Goal: Task Accomplishment & Management: Manage account settings

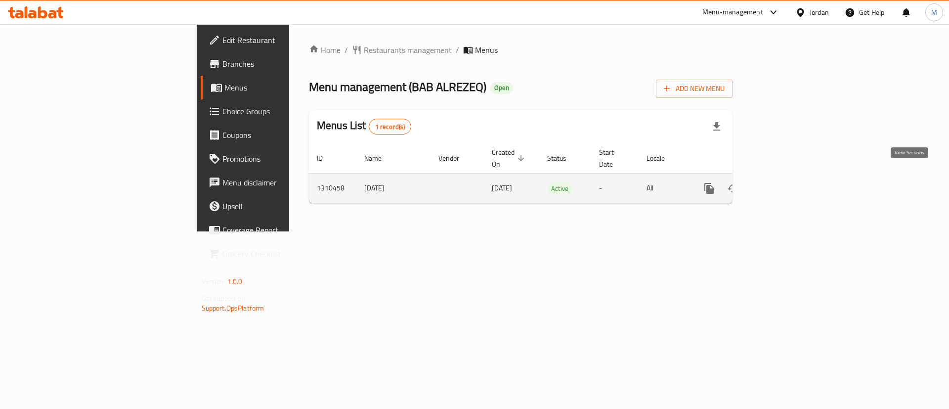
click at [792, 179] on link "enhanced table" at bounding box center [781, 188] width 24 height 24
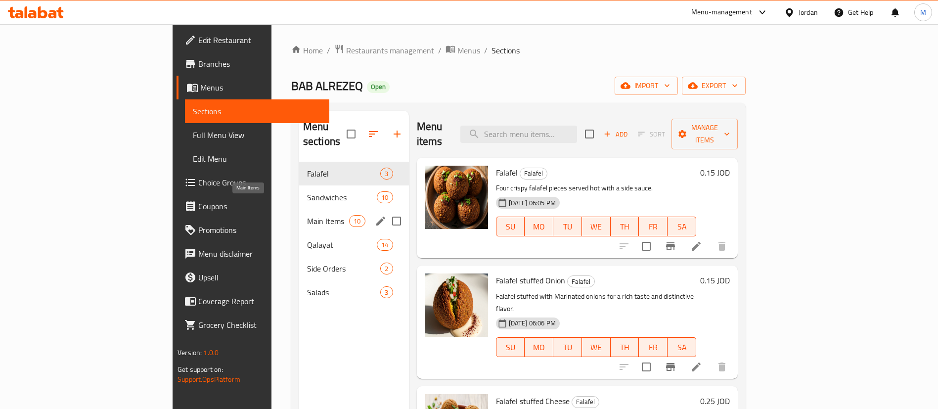
click at [307, 215] on span "Main Items" at bounding box center [328, 221] width 42 height 12
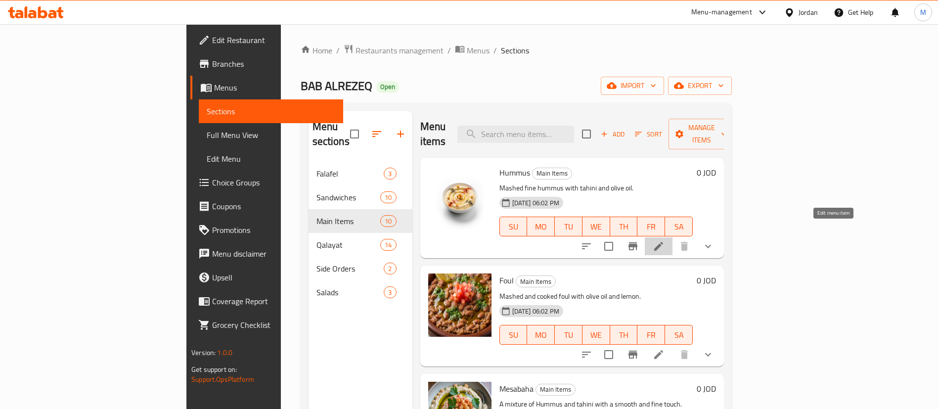
click at [664, 240] on icon at bounding box center [659, 246] width 12 height 12
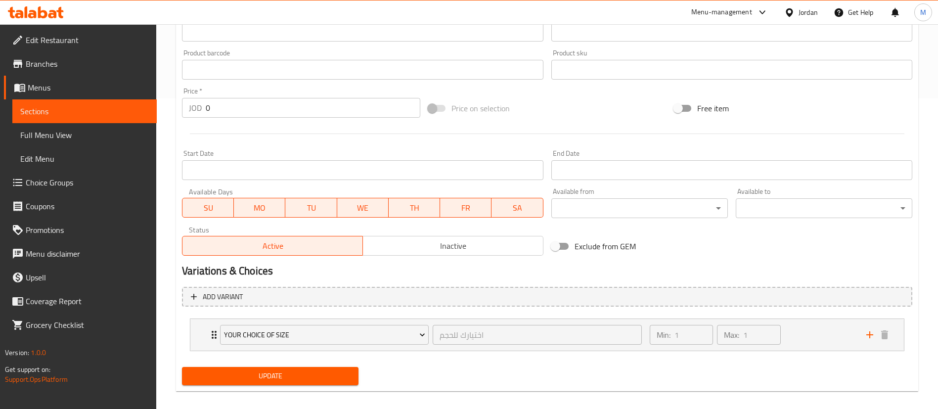
scroll to position [320, 0]
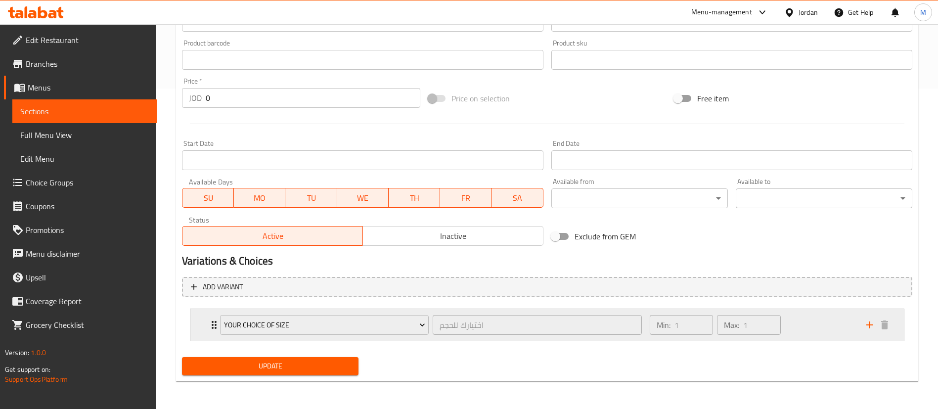
click at [821, 323] on div "Min: 1 ​ Max: 1 ​" at bounding box center [752, 325] width 217 height 32
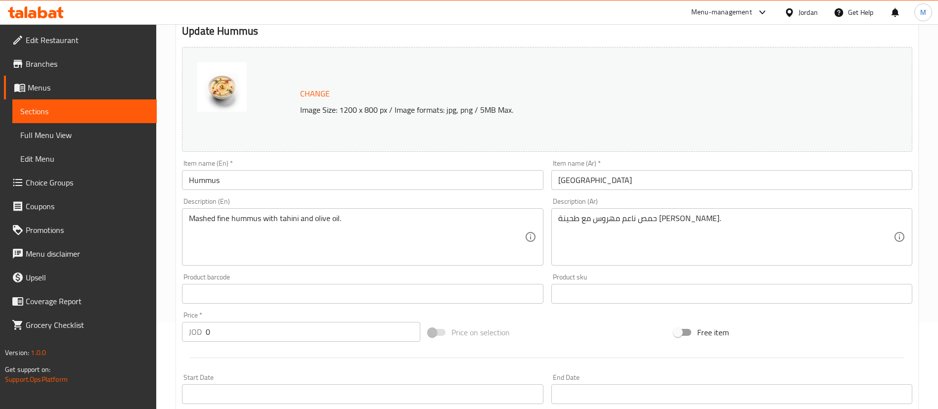
scroll to position [0, 0]
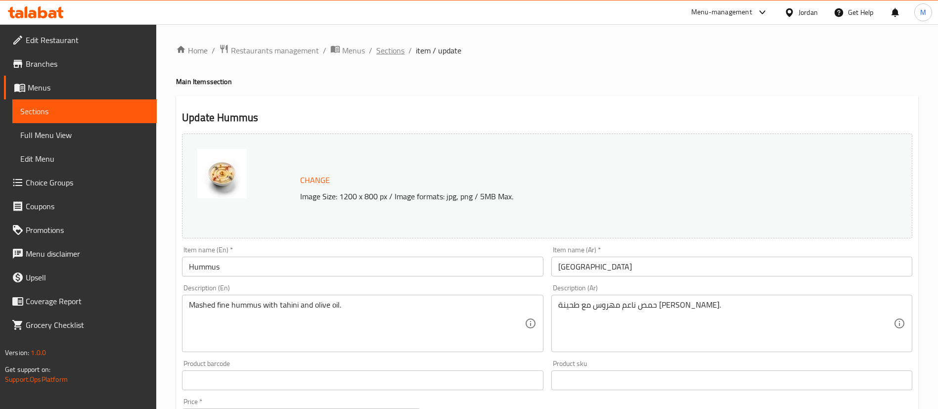
click at [394, 56] on span "Sections" at bounding box center [390, 50] width 28 height 12
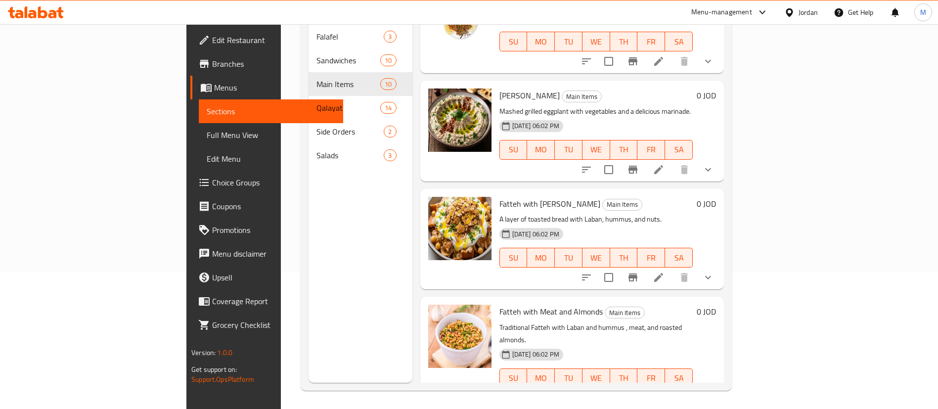
scroll to position [138, 0]
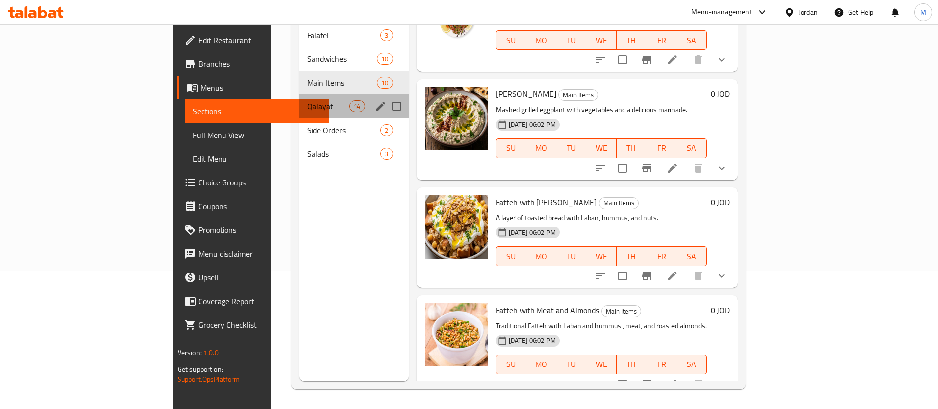
click at [307, 100] on span "Qalayat" at bounding box center [328, 106] width 42 height 12
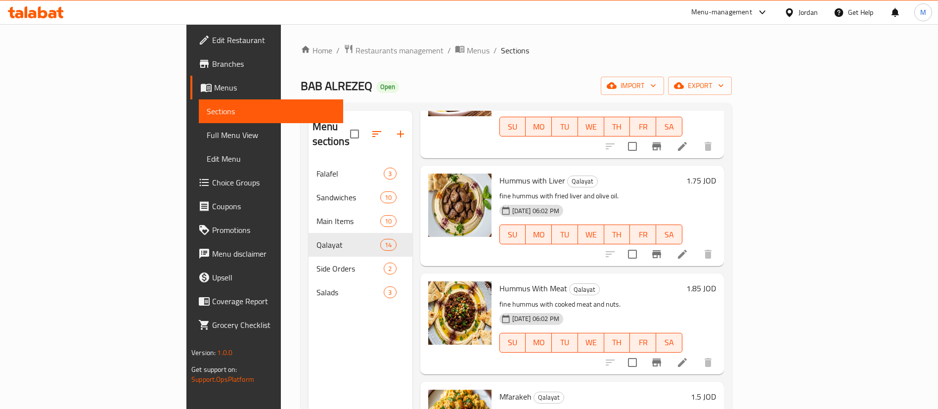
scroll to position [222, 0]
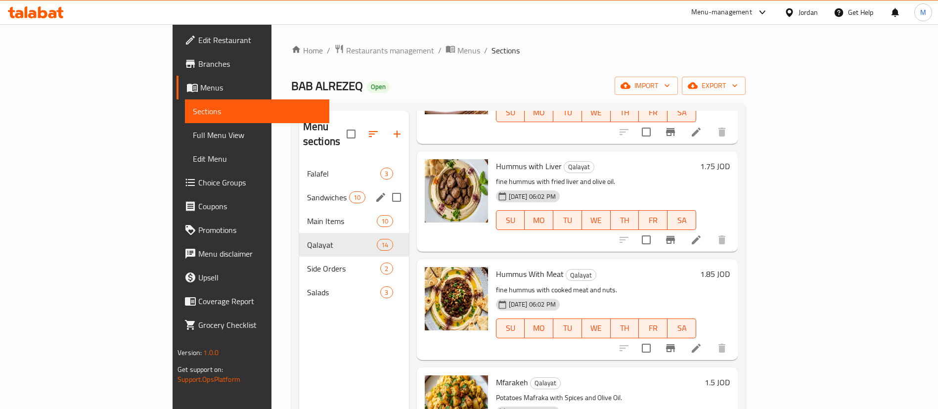
drag, startPoint x: 267, startPoint y: 192, endPoint x: 263, endPoint y: 188, distance: 6.0
click at [299, 192] on div "Sandwiches 10" at bounding box center [354, 197] width 110 height 24
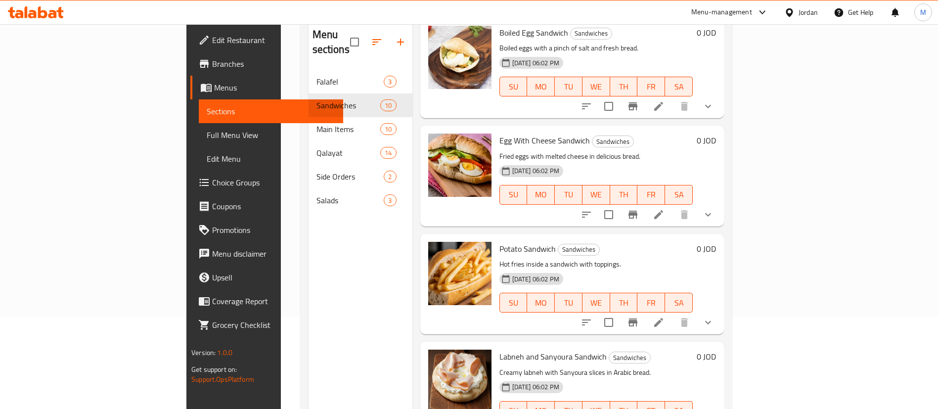
scroll to position [138, 0]
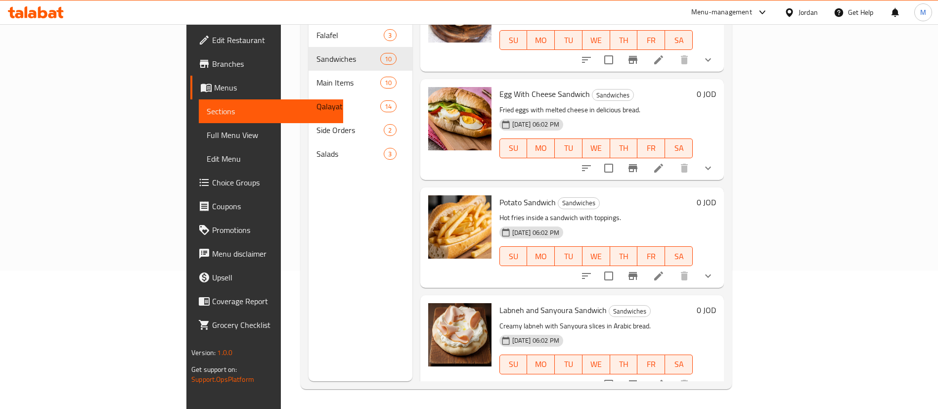
click at [720, 264] on button "show more" at bounding box center [708, 276] width 24 height 24
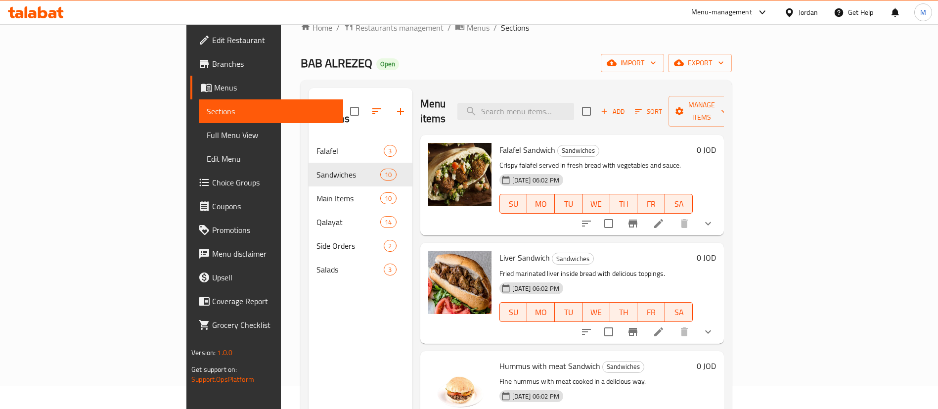
scroll to position [0, 0]
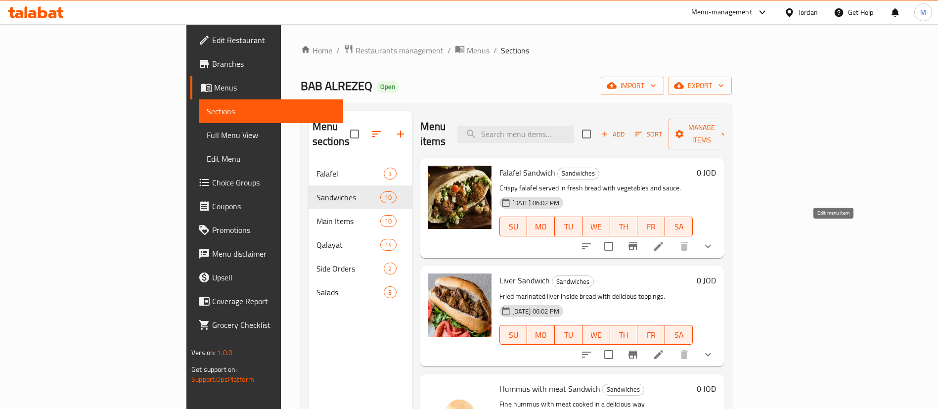
click at [664, 240] on icon at bounding box center [659, 246] width 12 height 12
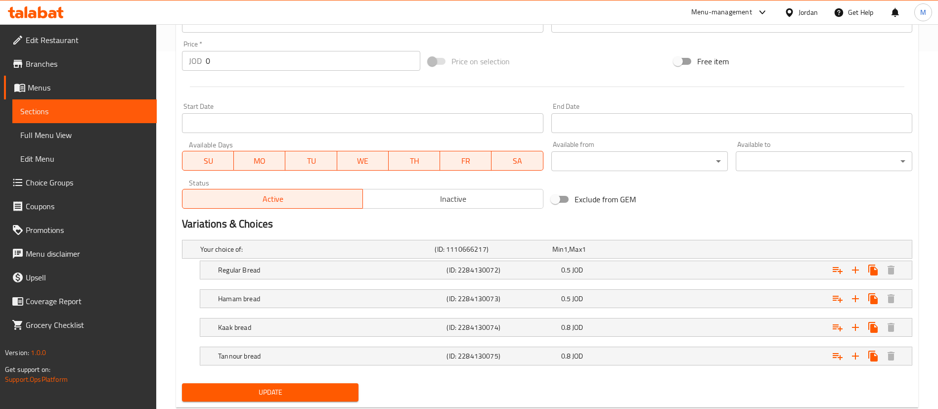
scroll to position [384, 0]
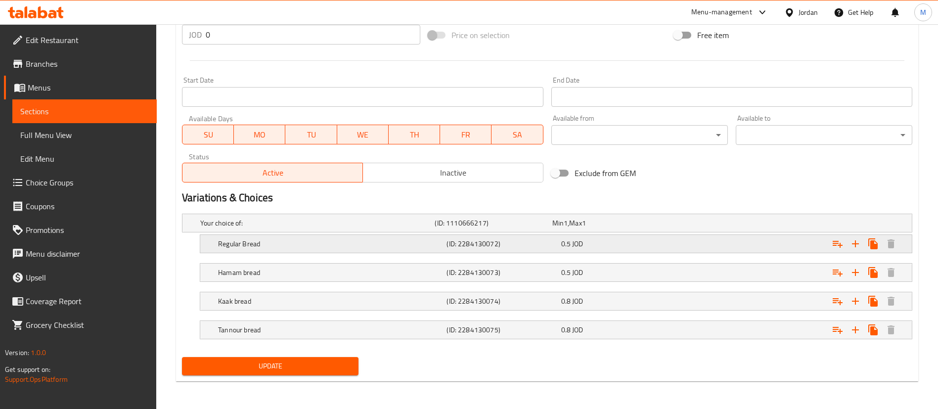
click at [377, 234] on div "Regular Bread (ID: 2284130072) 0.5 JOD" at bounding box center [559, 244] width 686 height 22
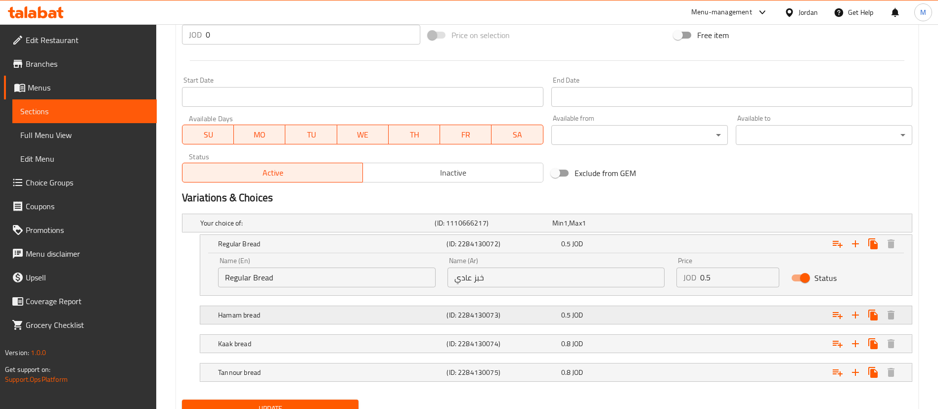
click at [337, 308] on div "Hamam bread" at bounding box center [330, 315] width 228 height 14
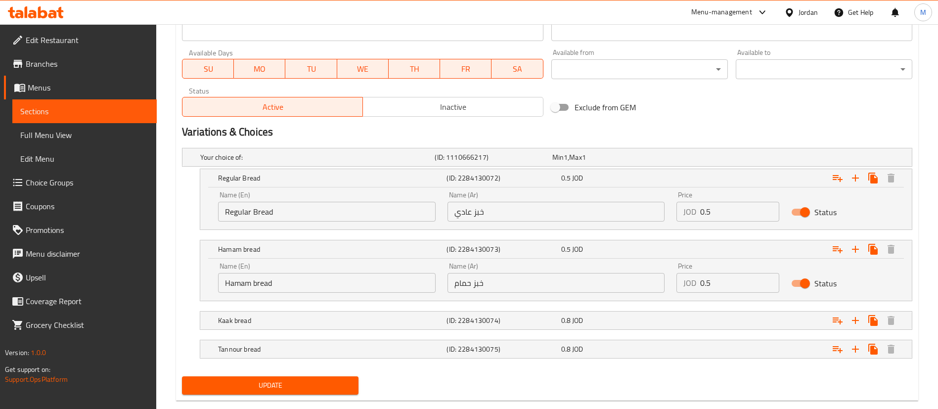
scroll to position [469, 0]
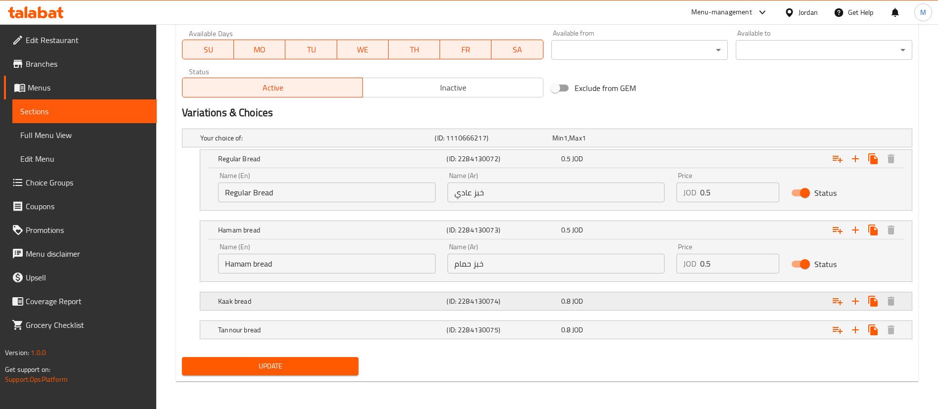
click at [349, 298] on h5 "Kaak bread" at bounding box center [330, 301] width 224 height 10
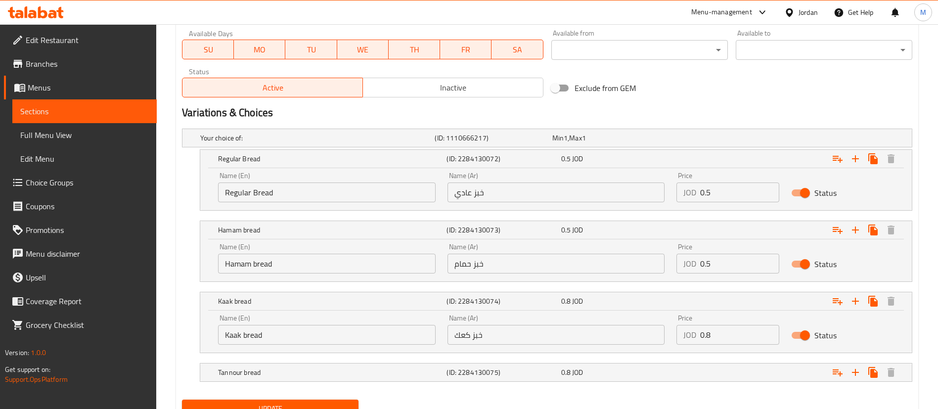
click at [373, 360] on nav at bounding box center [547, 359] width 730 height 8
click at [378, 365] on div "Tannour bread" at bounding box center [330, 372] width 228 height 14
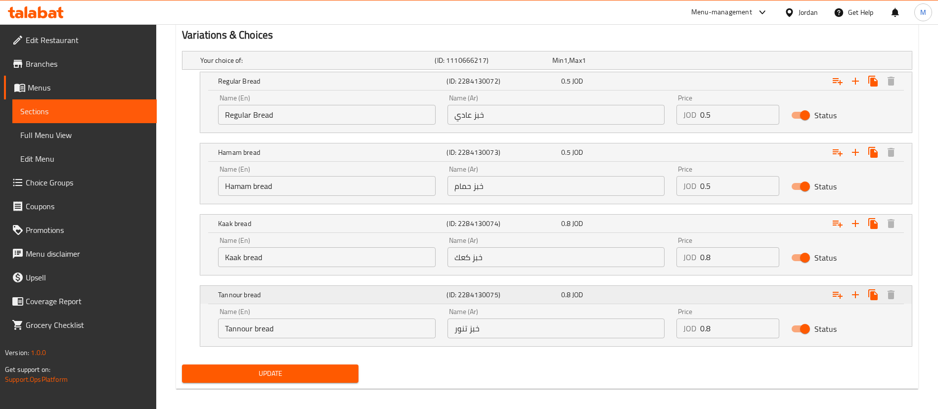
scroll to position [554, 0]
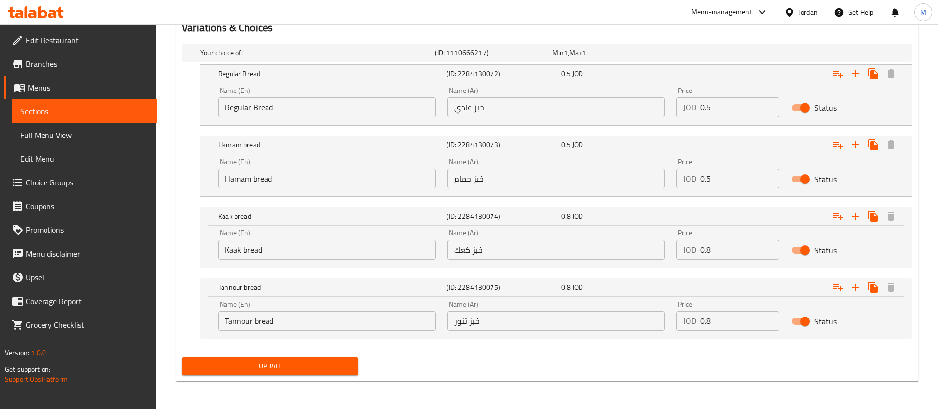
click at [109, 180] on span "Choice Groups" at bounding box center [87, 182] width 123 height 12
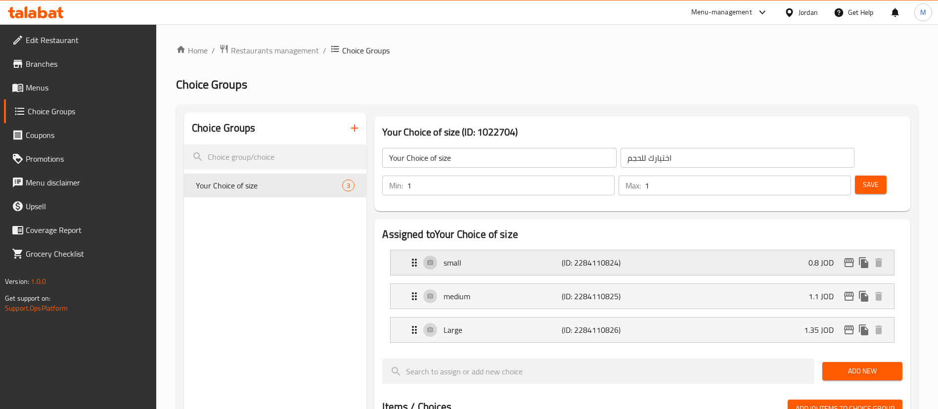
click at [499, 257] on p "small" at bounding box center [502, 263] width 118 height 12
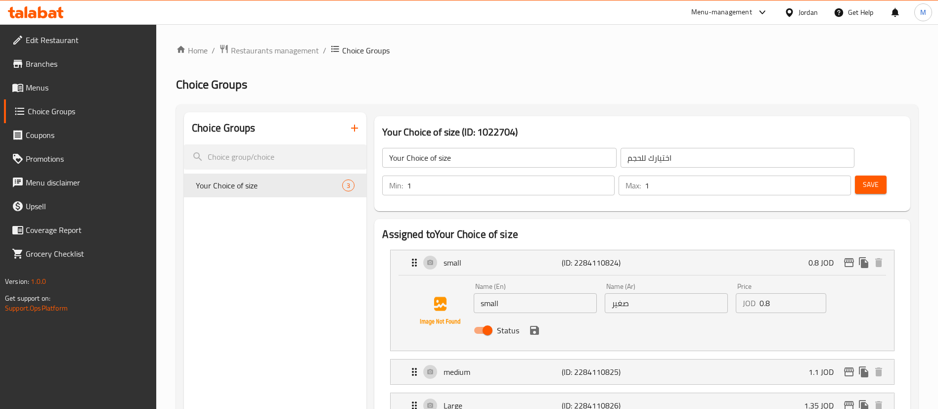
click at [88, 93] on link "Menus" at bounding box center [80, 88] width 153 height 24
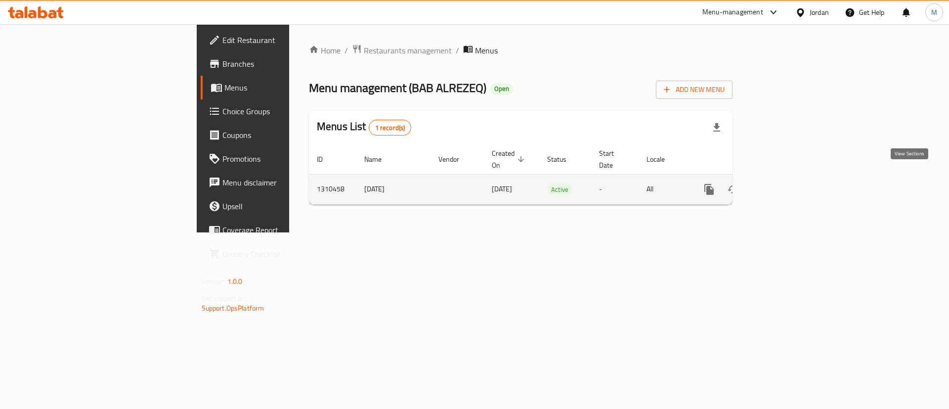
click at [792, 177] on link "enhanced table" at bounding box center [781, 189] width 24 height 24
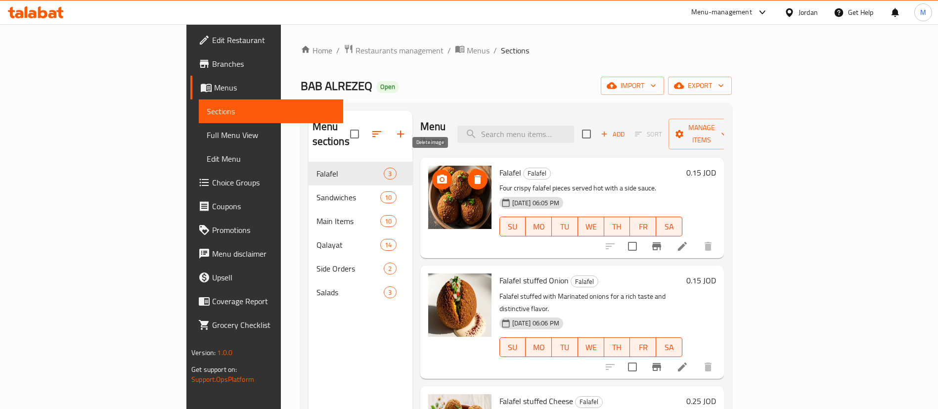
click at [472, 174] on icon "delete image" at bounding box center [478, 180] width 12 height 12
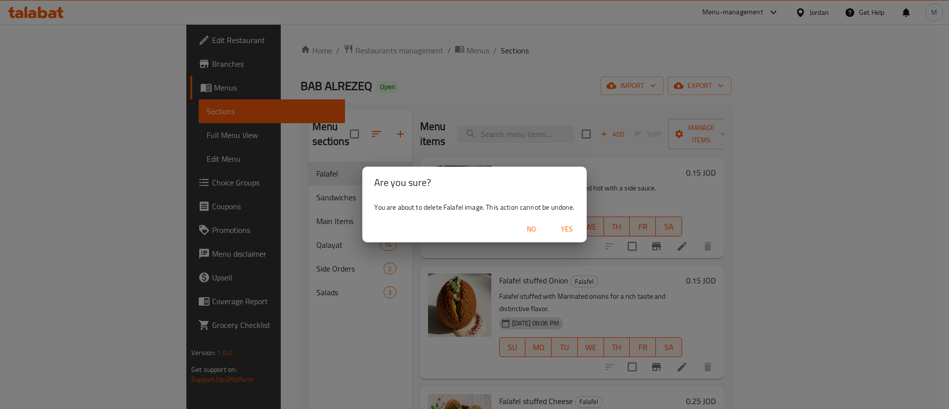
click at [564, 228] on span "Yes" at bounding box center [567, 229] width 24 height 12
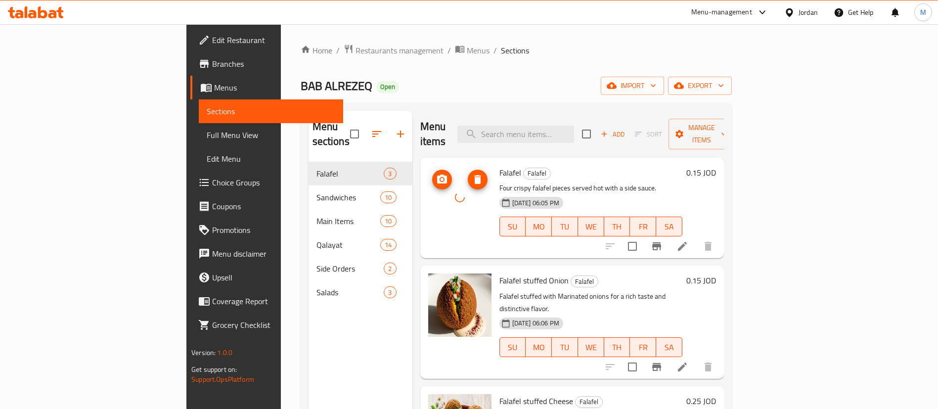
click at [437, 175] on icon "upload picture" at bounding box center [442, 179] width 10 height 9
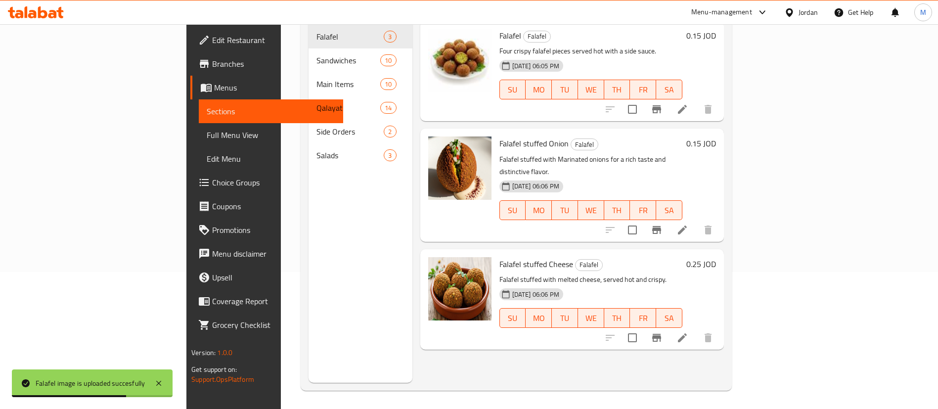
scroll to position [138, 0]
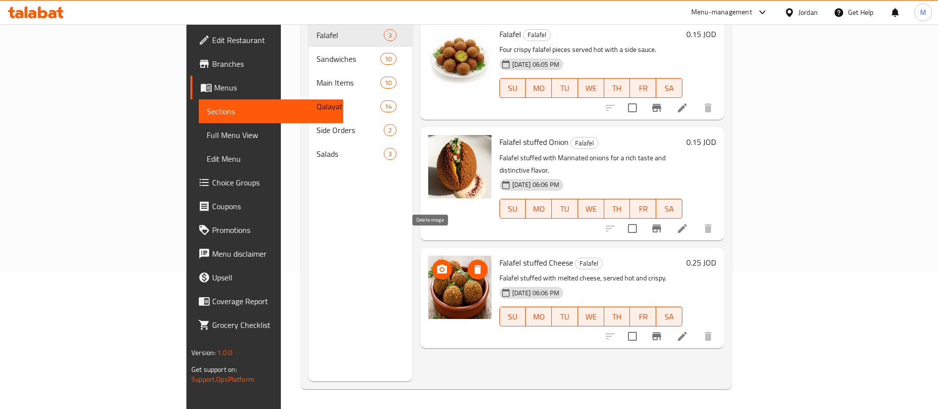
click at [472, 264] on icon "delete image" at bounding box center [478, 270] width 12 height 12
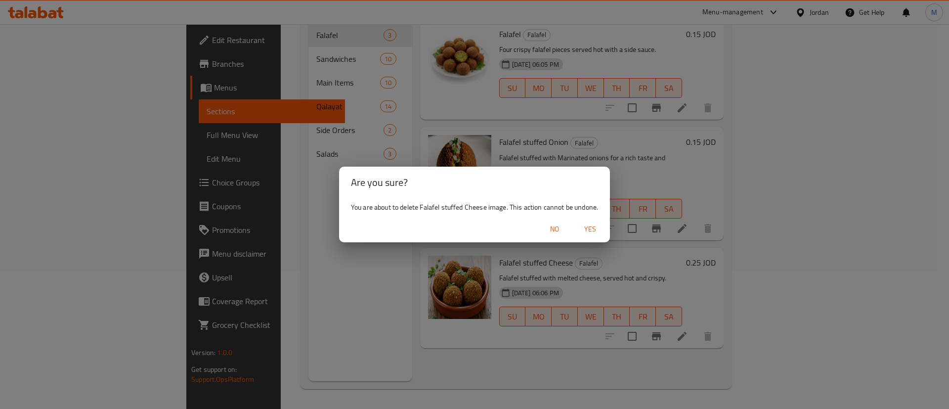
click at [591, 224] on span "Yes" at bounding box center [590, 229] width 24 height 12
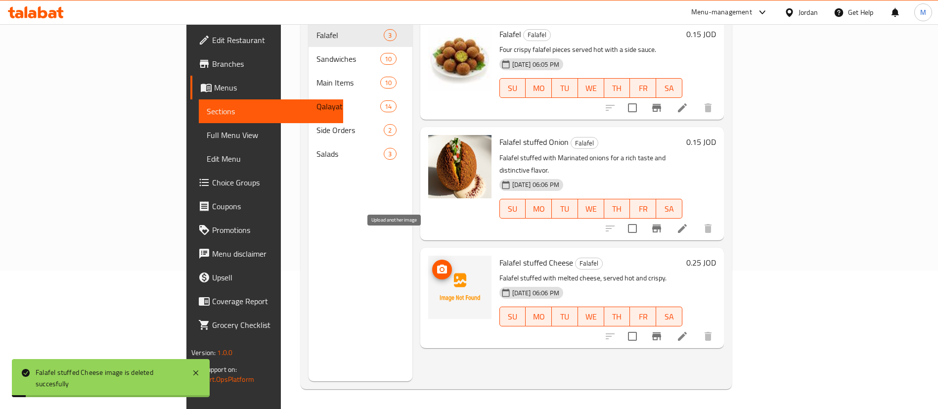
click at [437, 264] on icon "upload picture" at bounding box center [442, 268] width 10 height 9
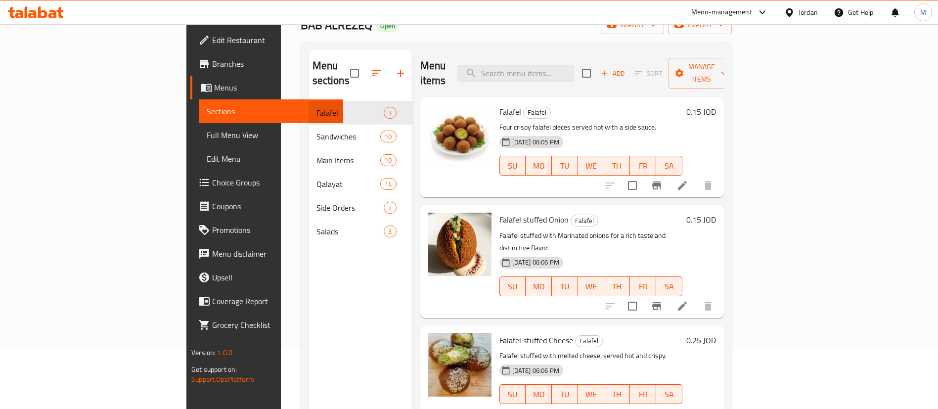
scroll to position [0, 0]
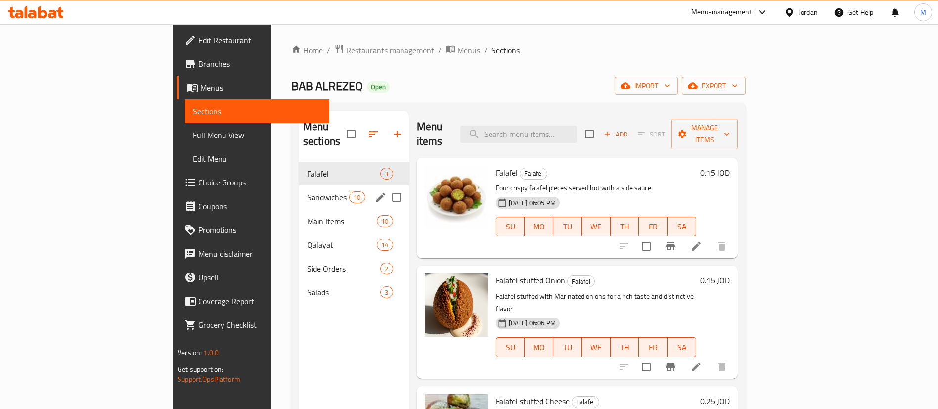
click at [307, 191] on span "Sandwiches" at bounding box center [328, 197] width 42 height 12
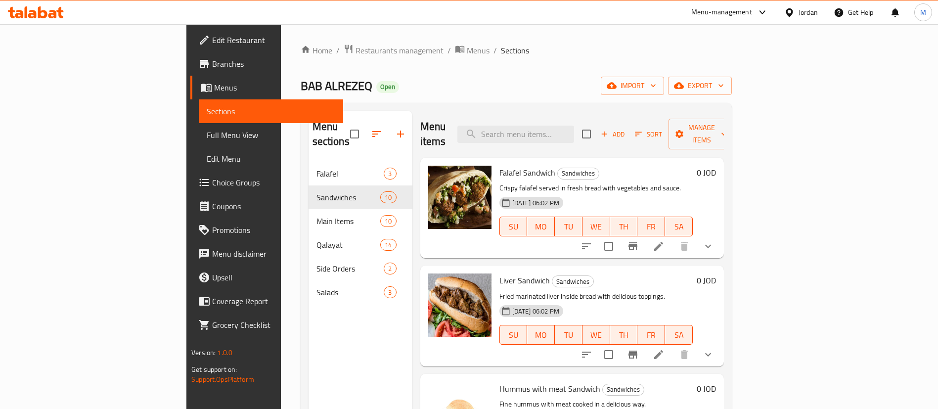
scroll to position [74, 0]
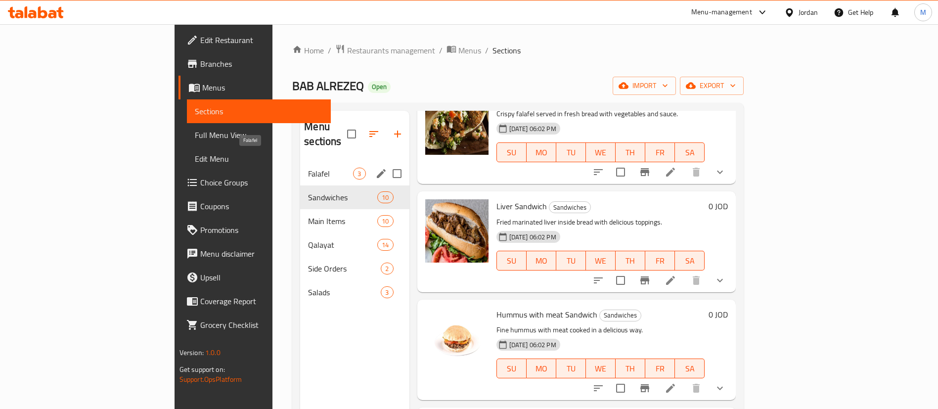
click at [308, 168] on span "Falafel" at bounding box center [330, 174] width 45 height 12
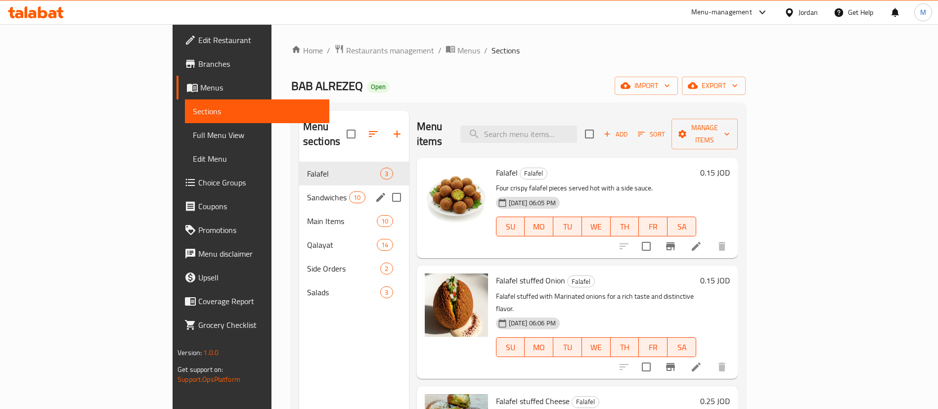
click at [307, 191] on span "Sandwiches" at bounding box center [328, 197] width 42 height 12
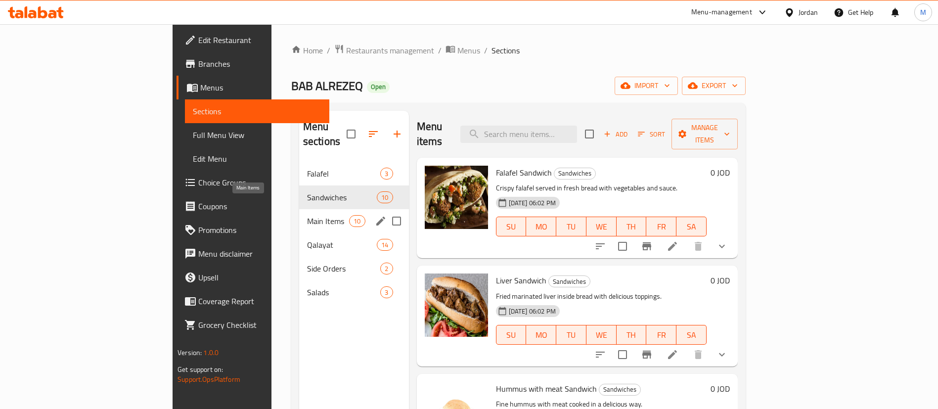
click at [307, 215] on span "Main Items" at bounding box center [328, 221] width 42 height 12
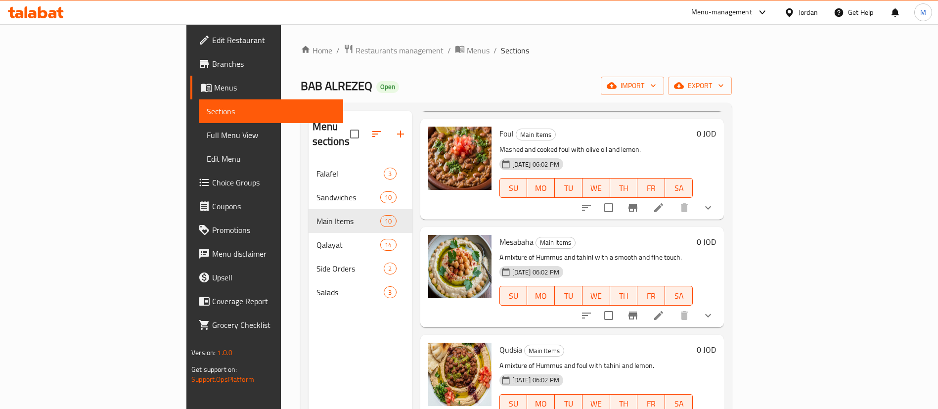
scroll to position [148, 0]
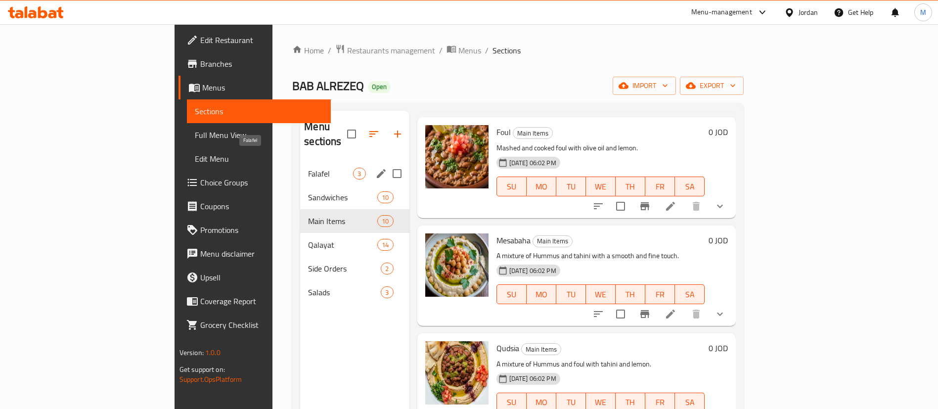
click at [308, 168] on span "Falafel" at bounding box center [330, 174] width 45 height 12
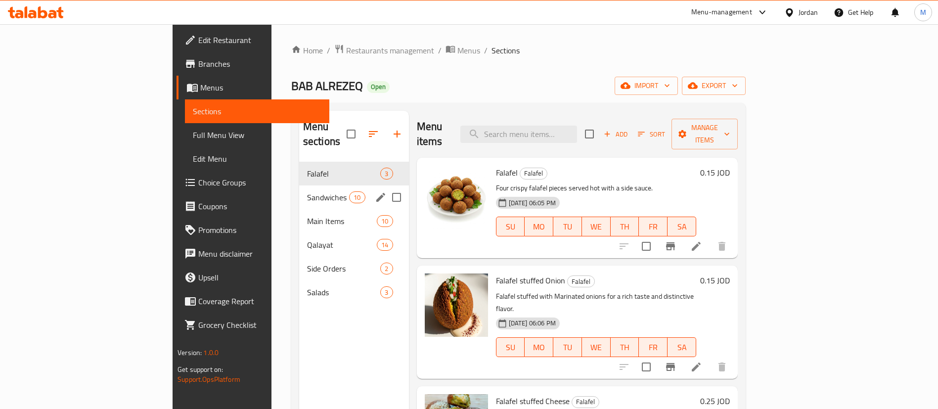
click at [307, 191] on span "Sandwiches" at bounding box center [328, 197] width 42 height 12
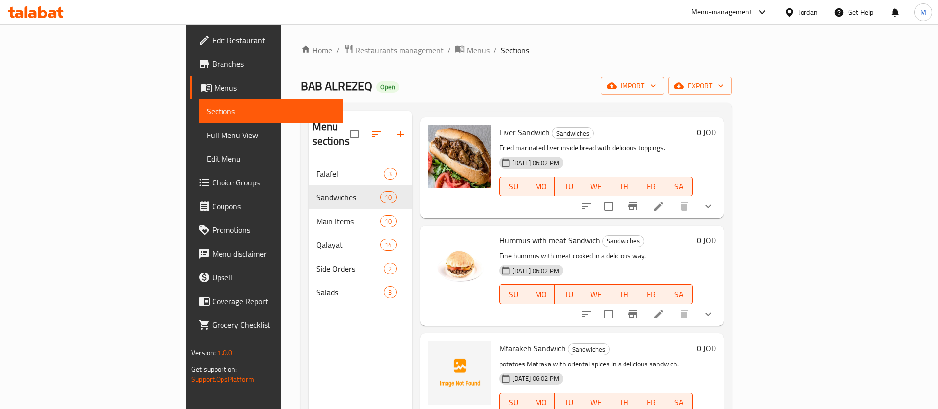
scroll to position [222, 0]
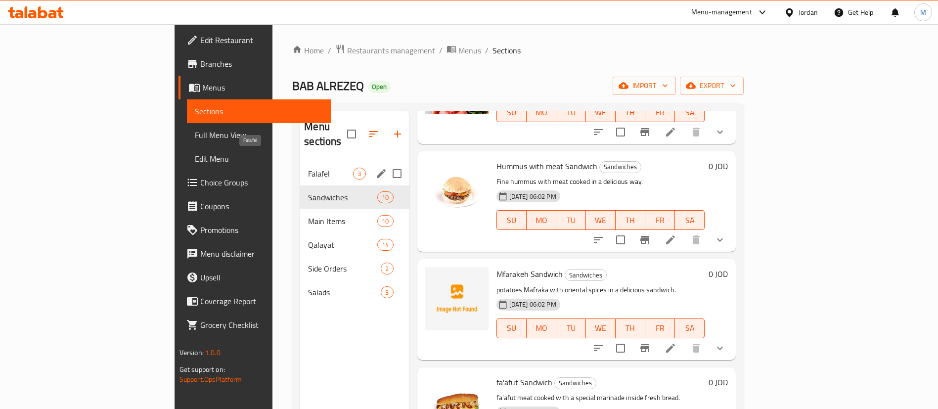
click at [308, 168] on span "Falafel" at bounding box center [330, 174] width 45 height 12
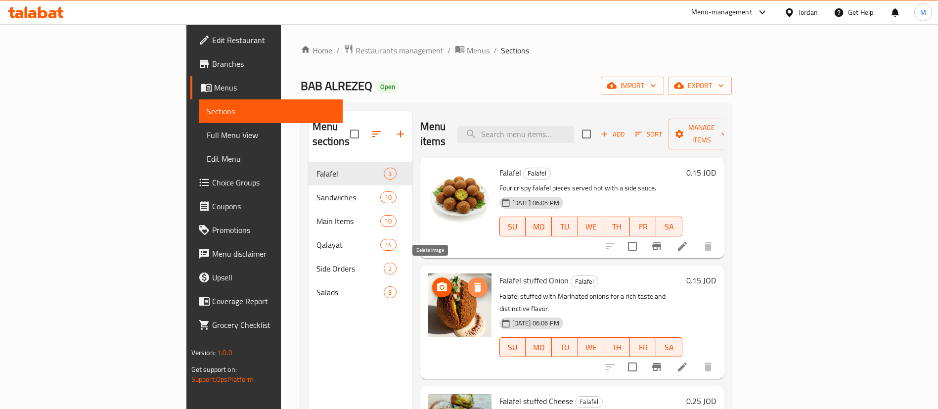
click at [472, 281] on icon "delete image" at bounding box center [478, 287] width 12 height 12
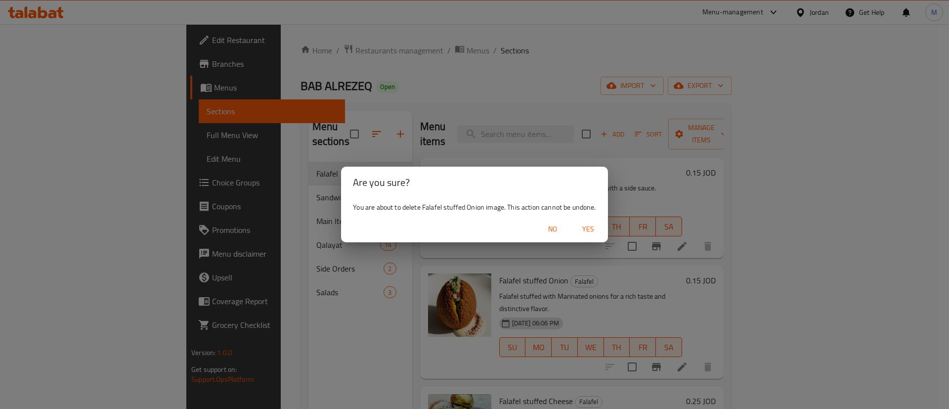
click at [587, 230] on span "Yes" at bounding box center [588, 229] width 24 height 12
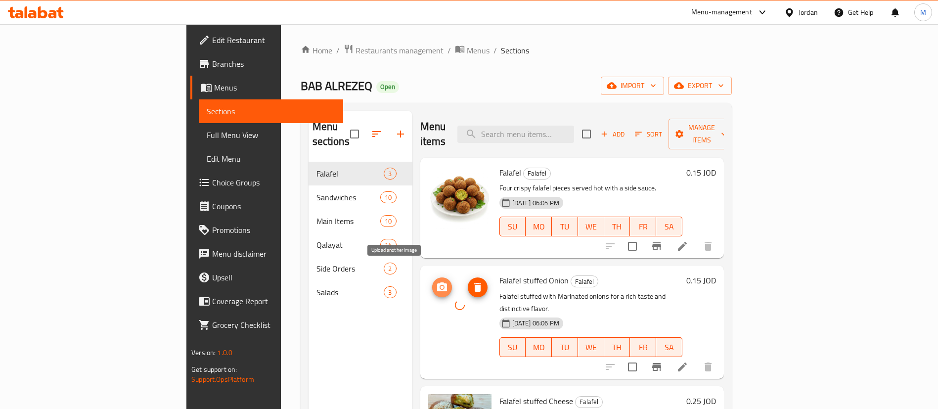
click at [437, 282] on icon "upload picture" at bounding box center [442, 286] width 10 height 9
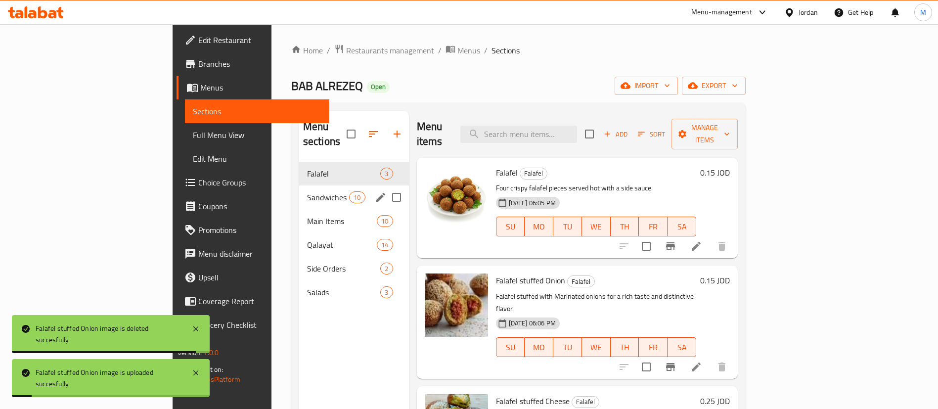
click at [307, 191] on span "Sandwiches" at bounding box center [328, 197] width 42 height 12
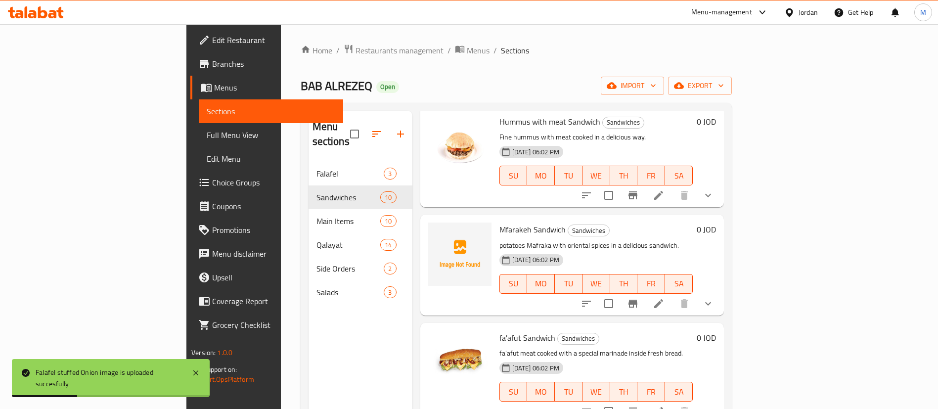
scroll to position [297, 0]
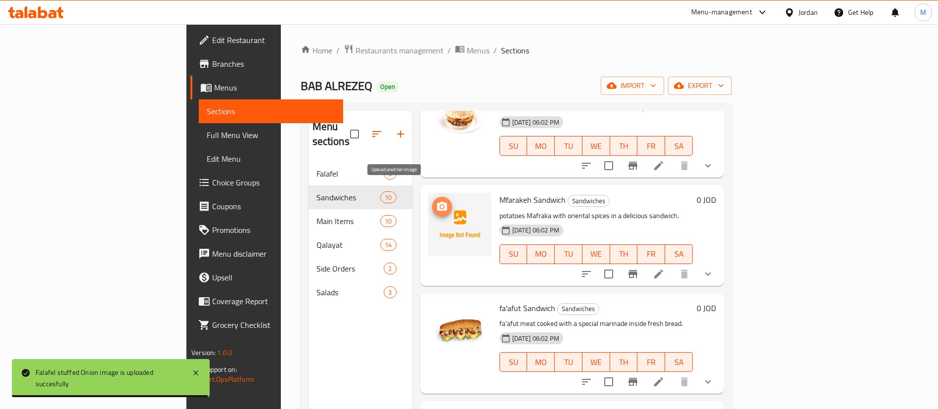
click at [437, 202] on icon "upload picture" at bounding box center [442, 206] width 10 height 9
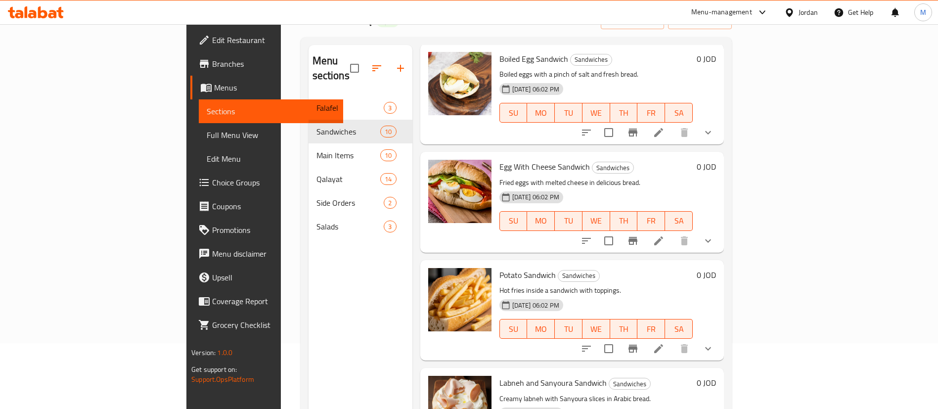
scroll to position [138, 0]
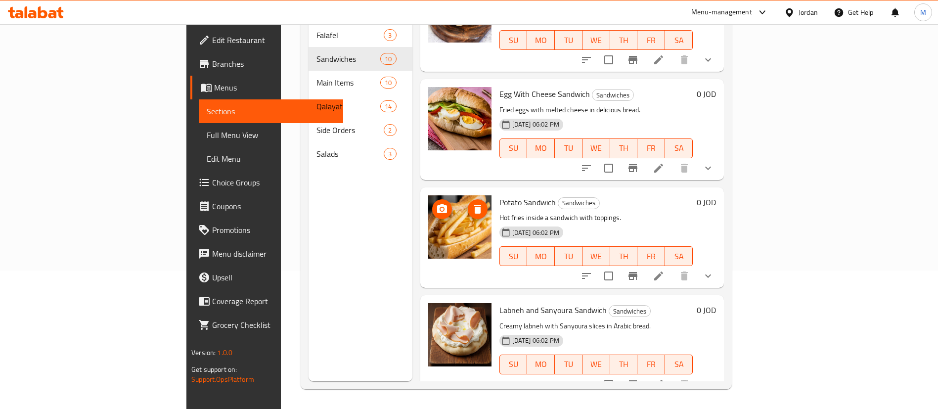
click at [472, 203] on icon "delete image" at bounding box center [478, 209] width 12 height 12
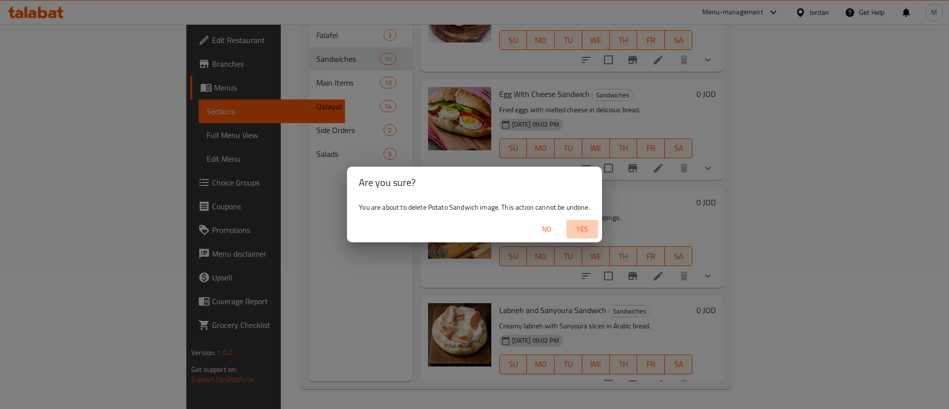
click at [574, 227] on span "Yes" at bounding box center [583, 229] width 24 height 12
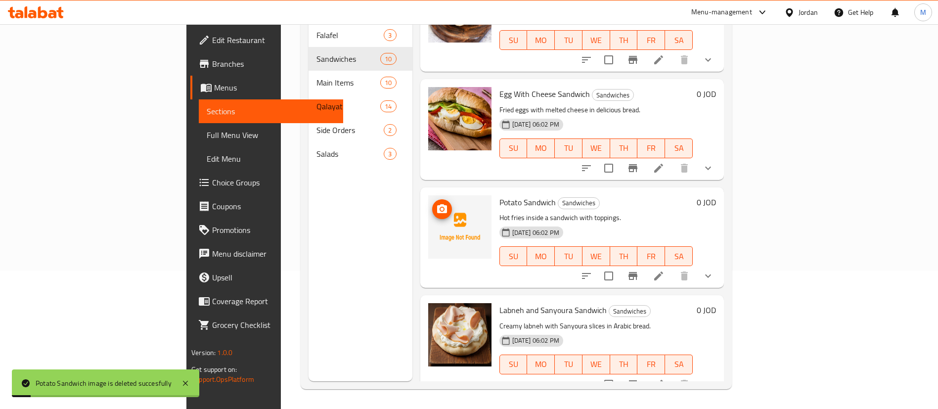
click at [437, 204] on icon "upload picture" at bounding box center [442, 208] width 10 height 9
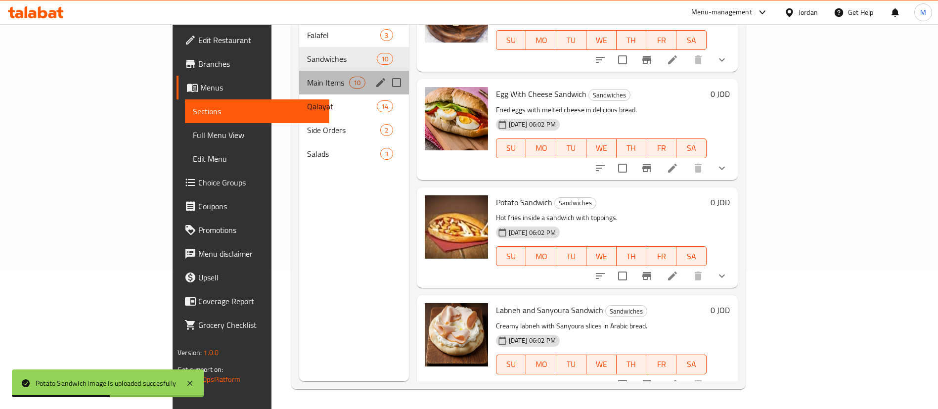
click at [299, 75] on div "Main Items 10" at bounding box center [354, 83] width 110 height 24
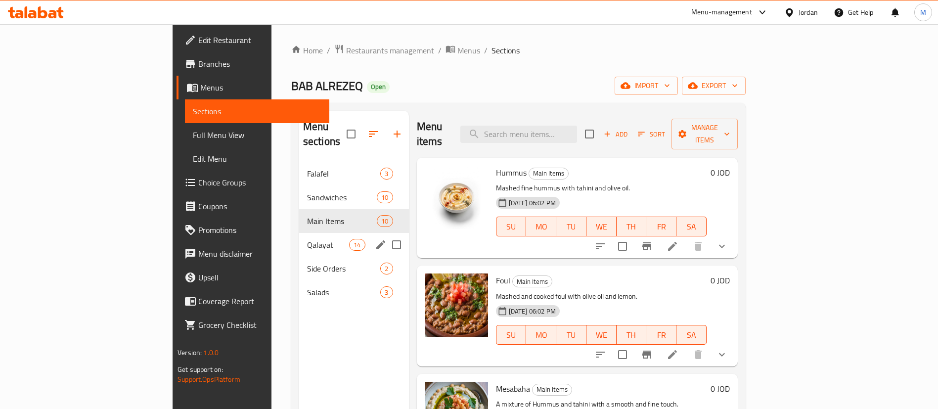
click at [307, 239] on span "Qalayat" at bounding box center [328, 245] width 42 height 12
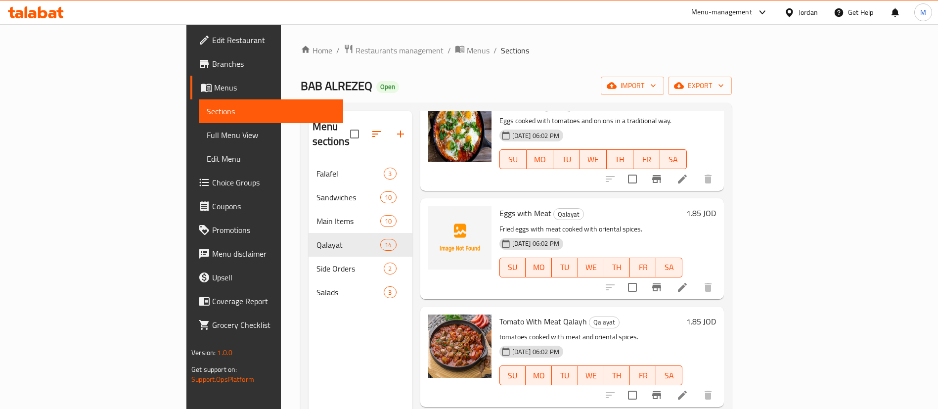
scroll to position [742, 0]
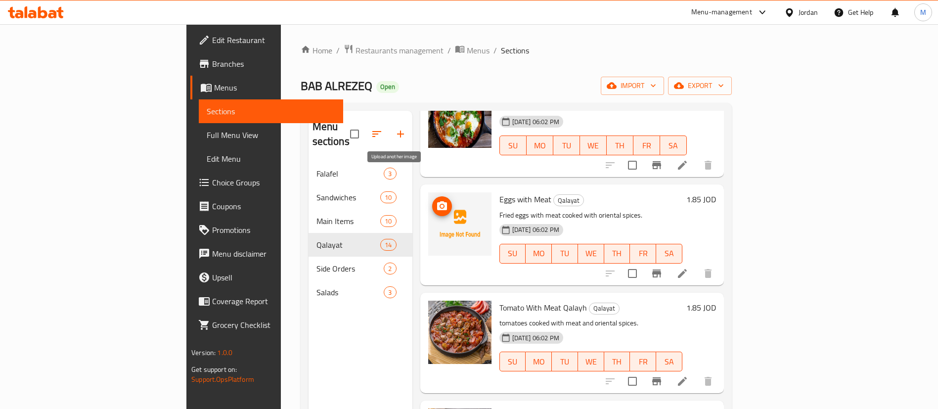
click at [437, 201] on icon "upload picture" at bounding box center [442, 205] width 10 height 9
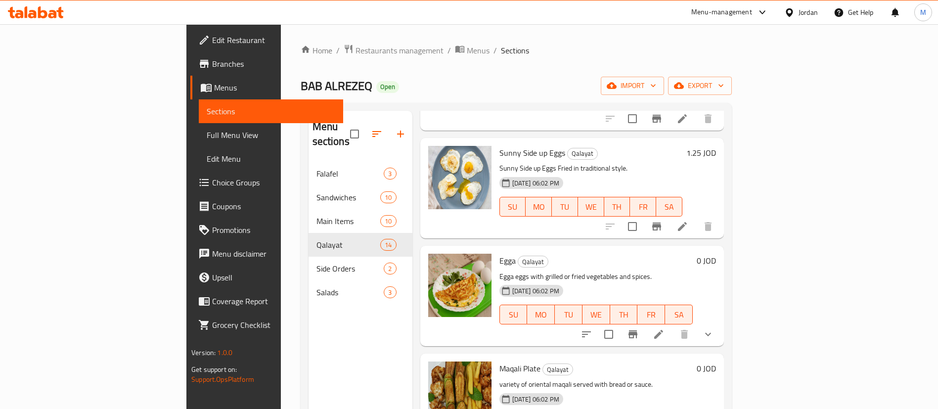
scroll to position [1128, 0]
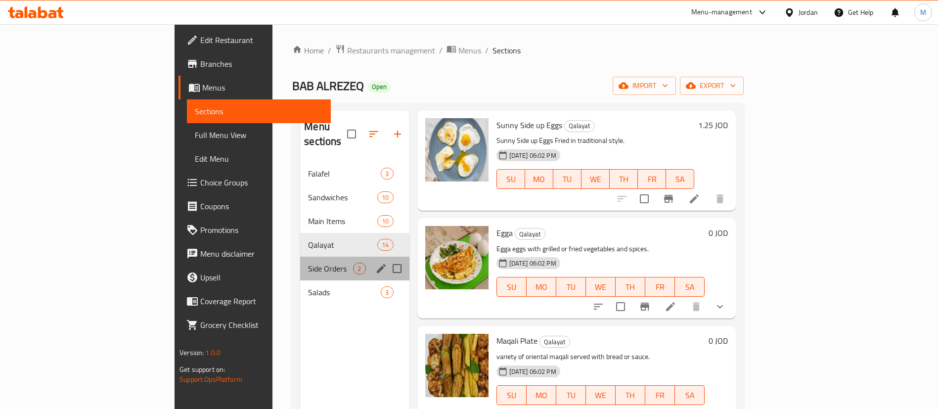
click at [300, 260] on div "Side Orders 2" at bounding box center [354, 269] width 109 height 24
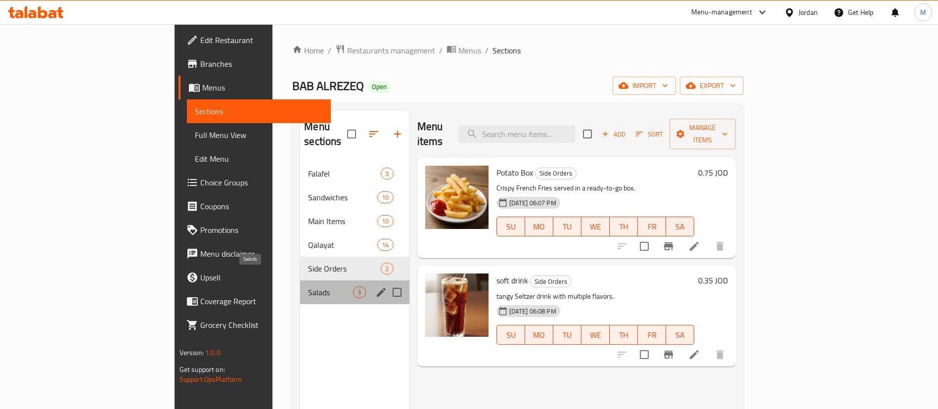
click at [308, 286] on span "Salads" at bounding box center [330, 292] width 45 height 12
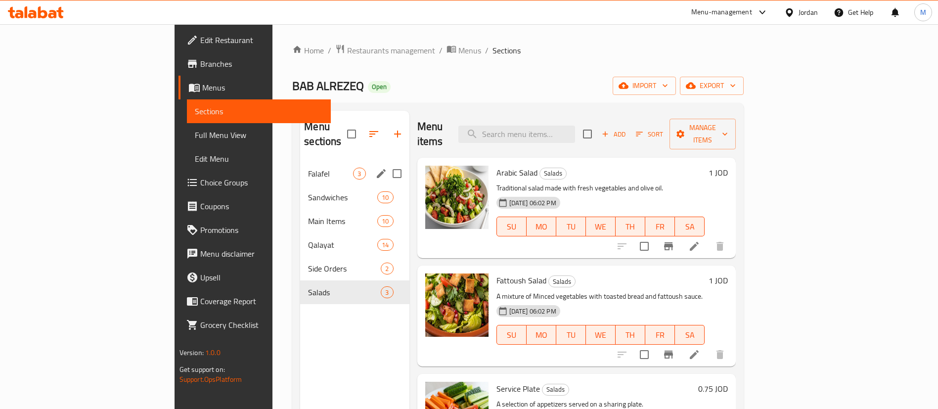
click at [308, 168] on span "Falafel" at bounding box center [330, 174] width 45 height 12
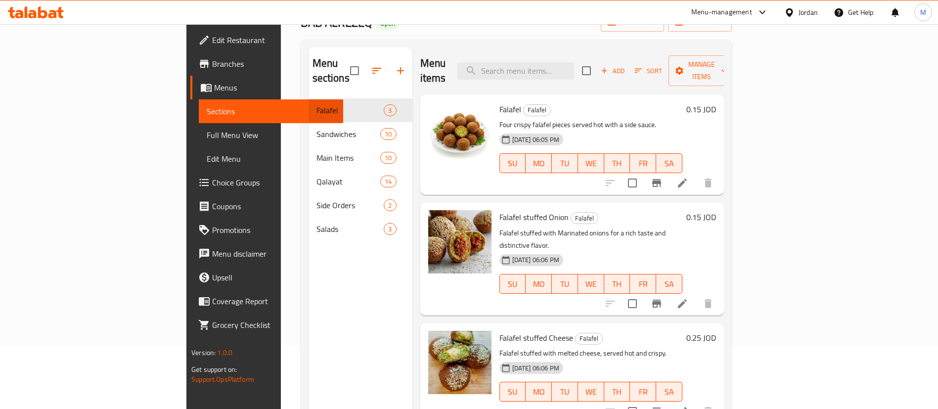
scroll to position [64, 0]
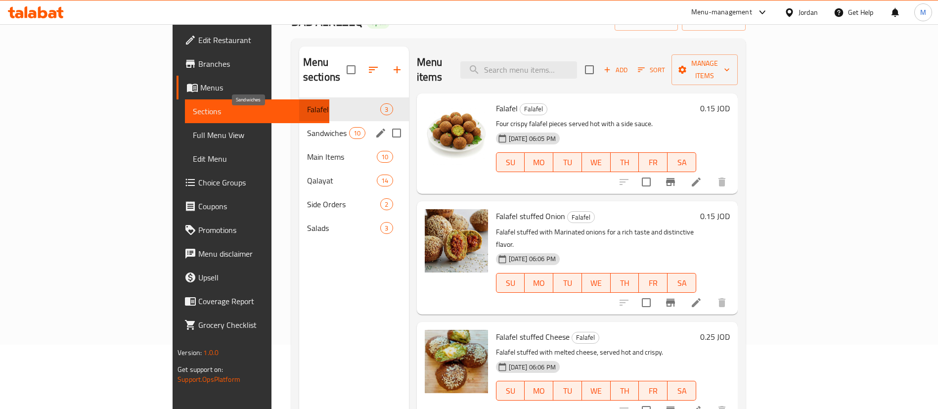
click at [307, 127] on span "Sandwiches" at bounding box center [328, 133] width 42 height 12
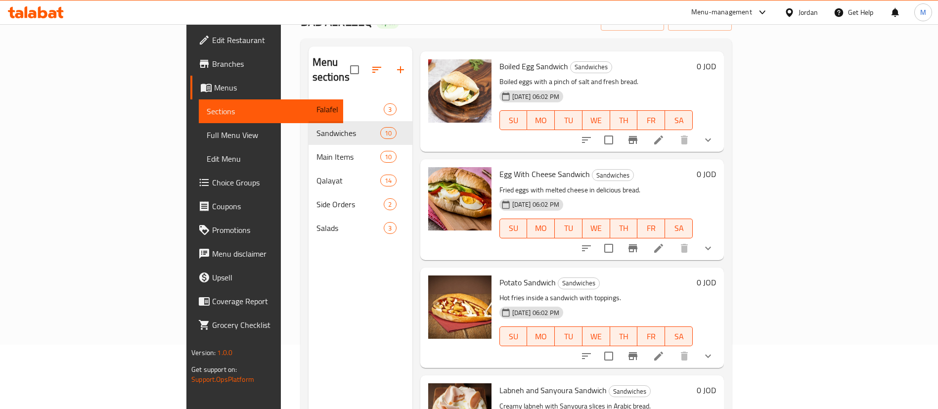
scroll to position [696, 0]
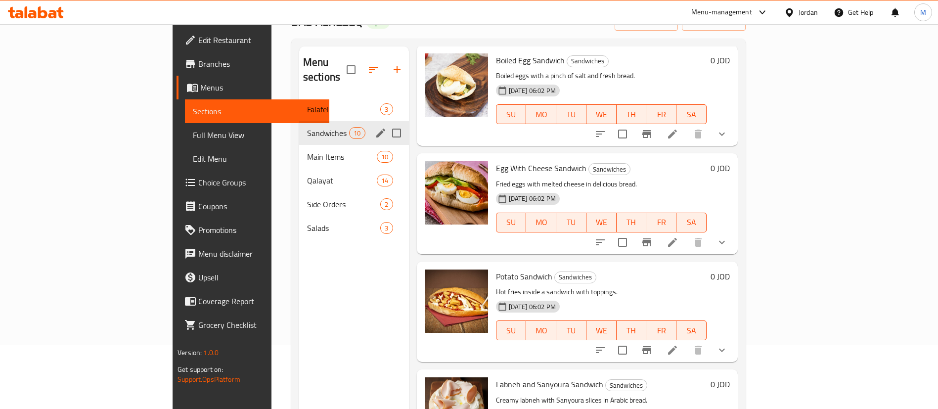
click at [307, 151] on span "Main Items" at bounding box center [342, 157] width 70 height 12
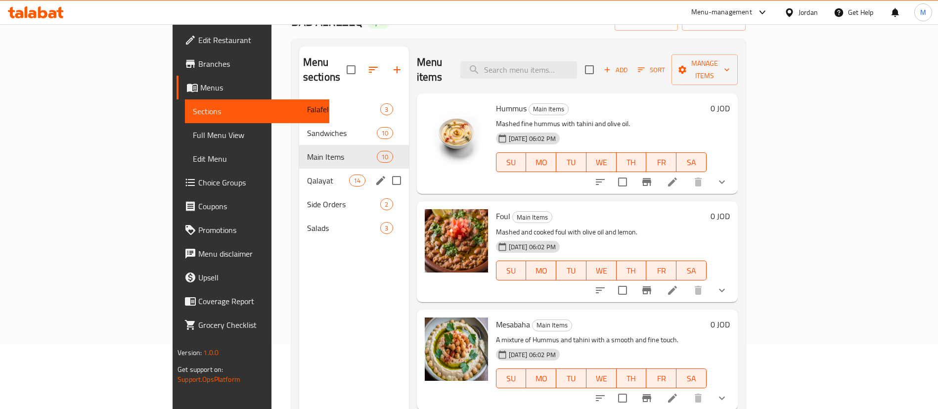
click at [299, 173] on div "Qalayat 14" at bounding box center [354, 181] width 110 height 24
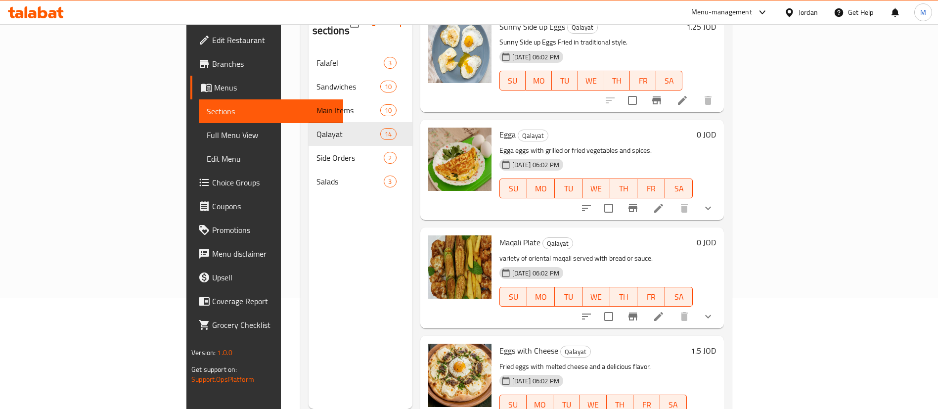
scroll to position [138, 0]
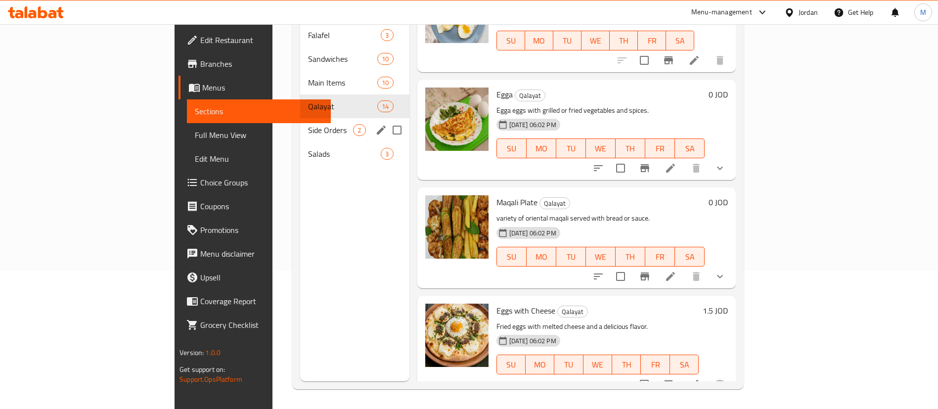
click at [308, 124] on span "Side Orders" at bounding box center [330, 130] width 45 height 12
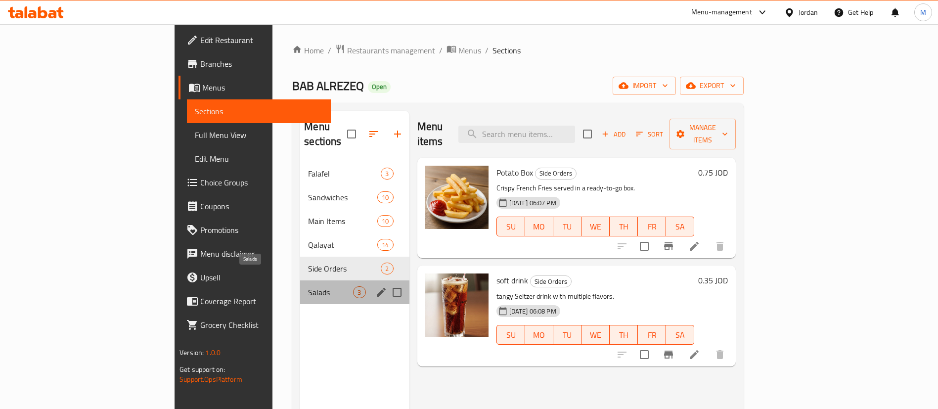
click at [308, 286] on span "Salads" at bounding box center [330, 292] width 45 height 12
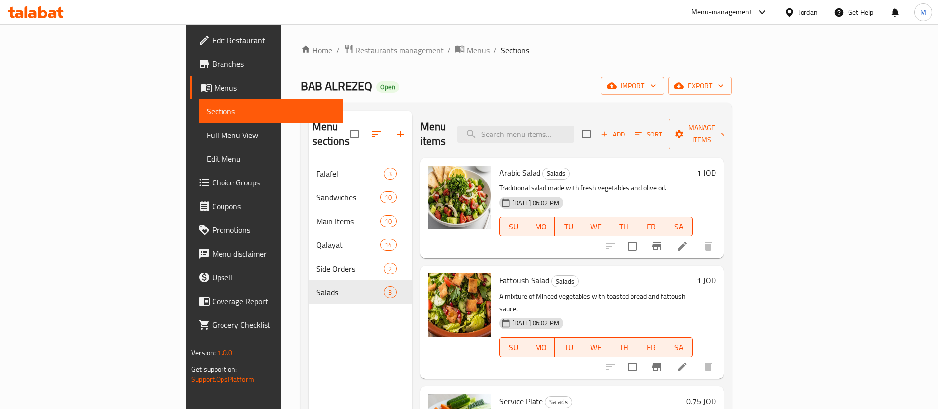
click at [212, 62] on span "Branches" at bounding box center [273, 64] width 123 height 12
